Goal: Task Accomplishment & Management: Manage account settings

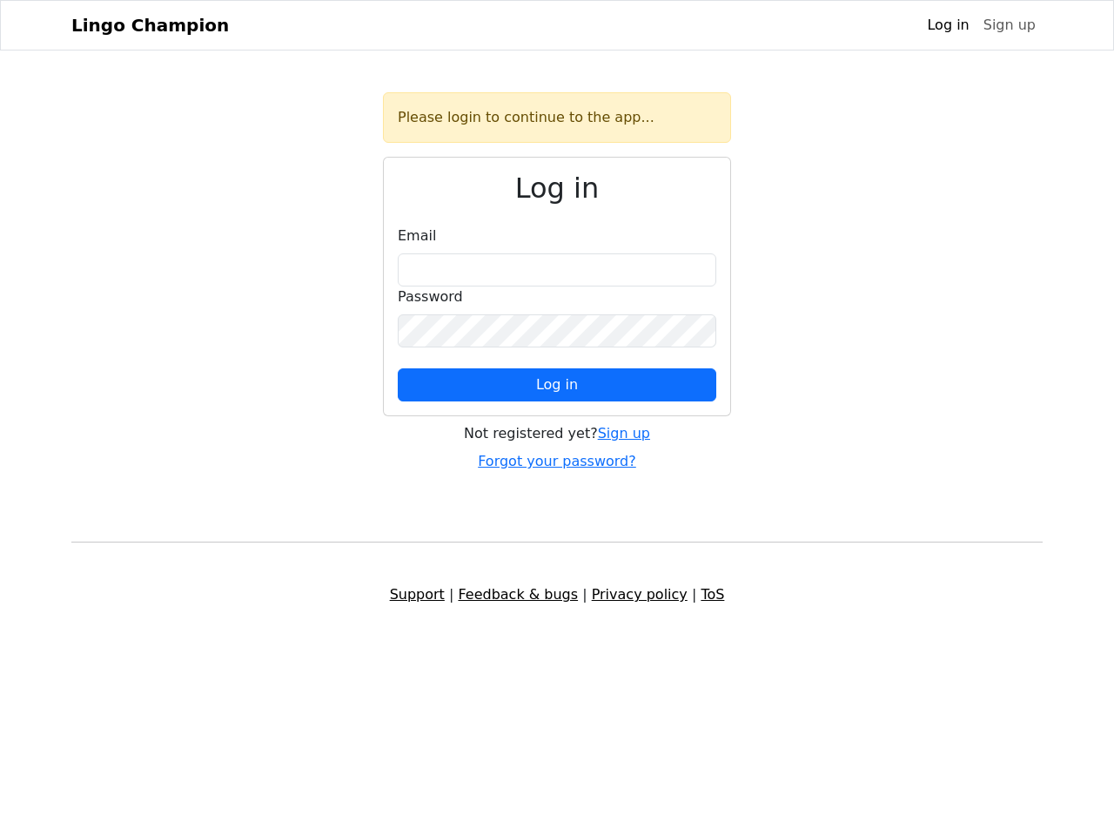
click at [557, 385] on span "Log in" at bounding box center [557, 384] width 42 height 17
